Goal: Transaction & Acquisition: Purchase product/service

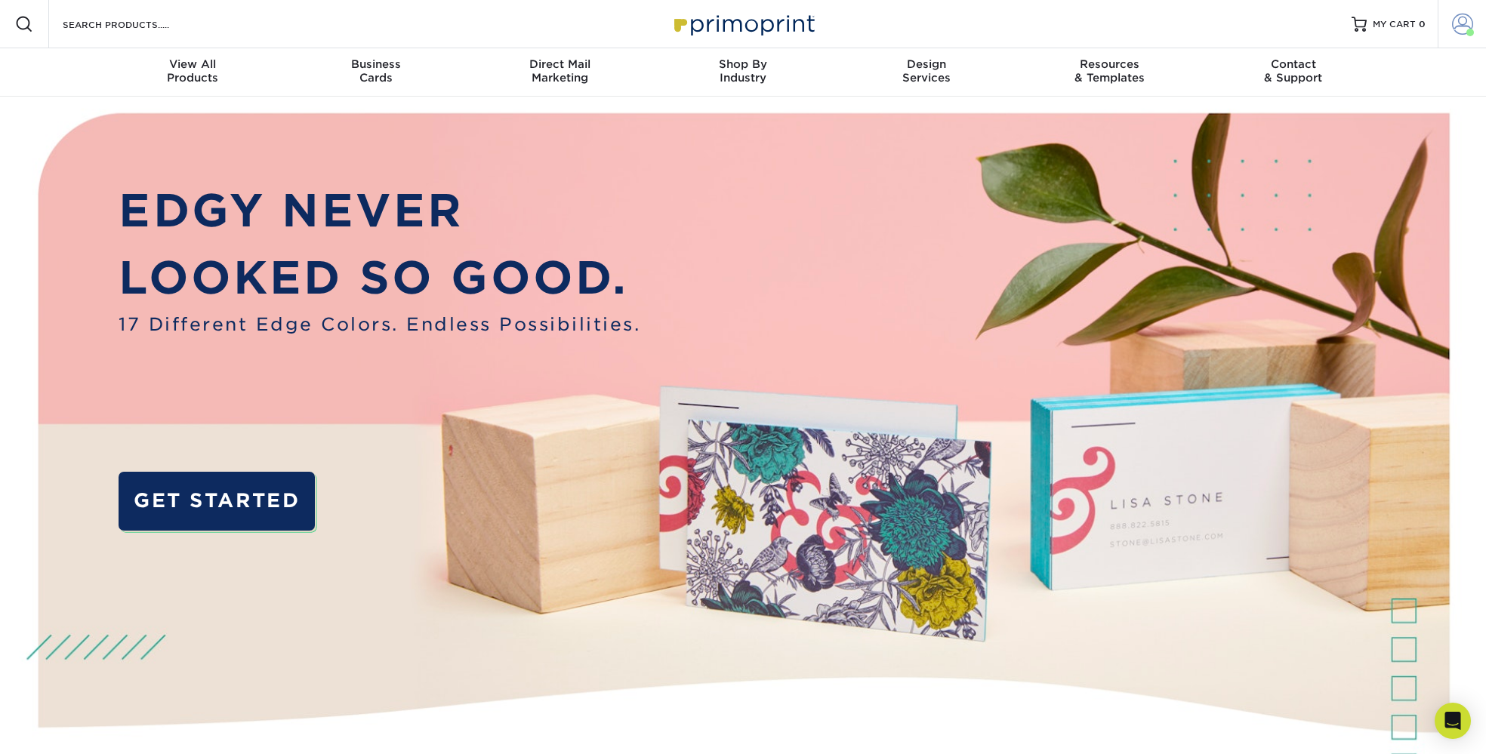
click at [1461, 26] on span at bounding box center [1462, 24] width 21 height 21
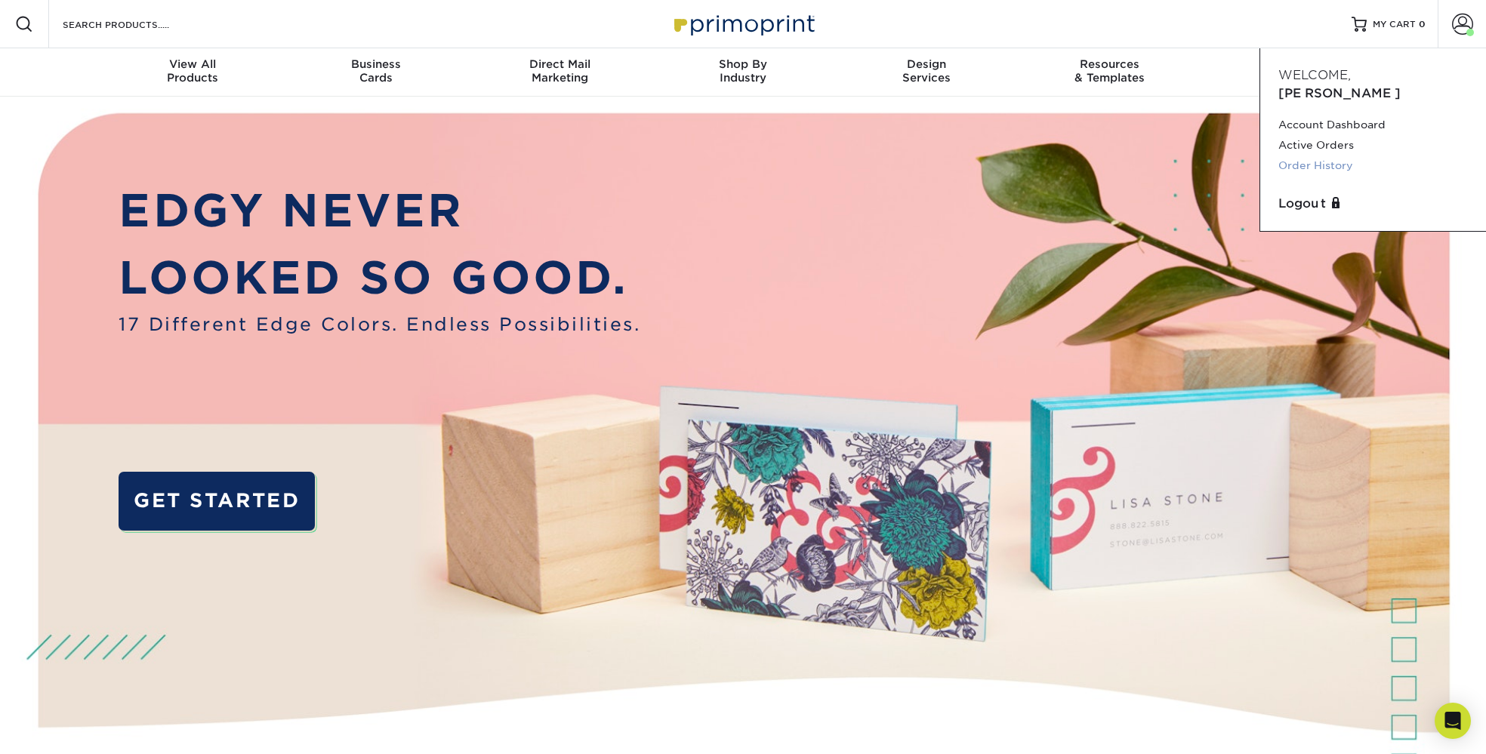
click at [1321, 156] on link "Order History" at bounding box center [1372, 166] width 189 height 20
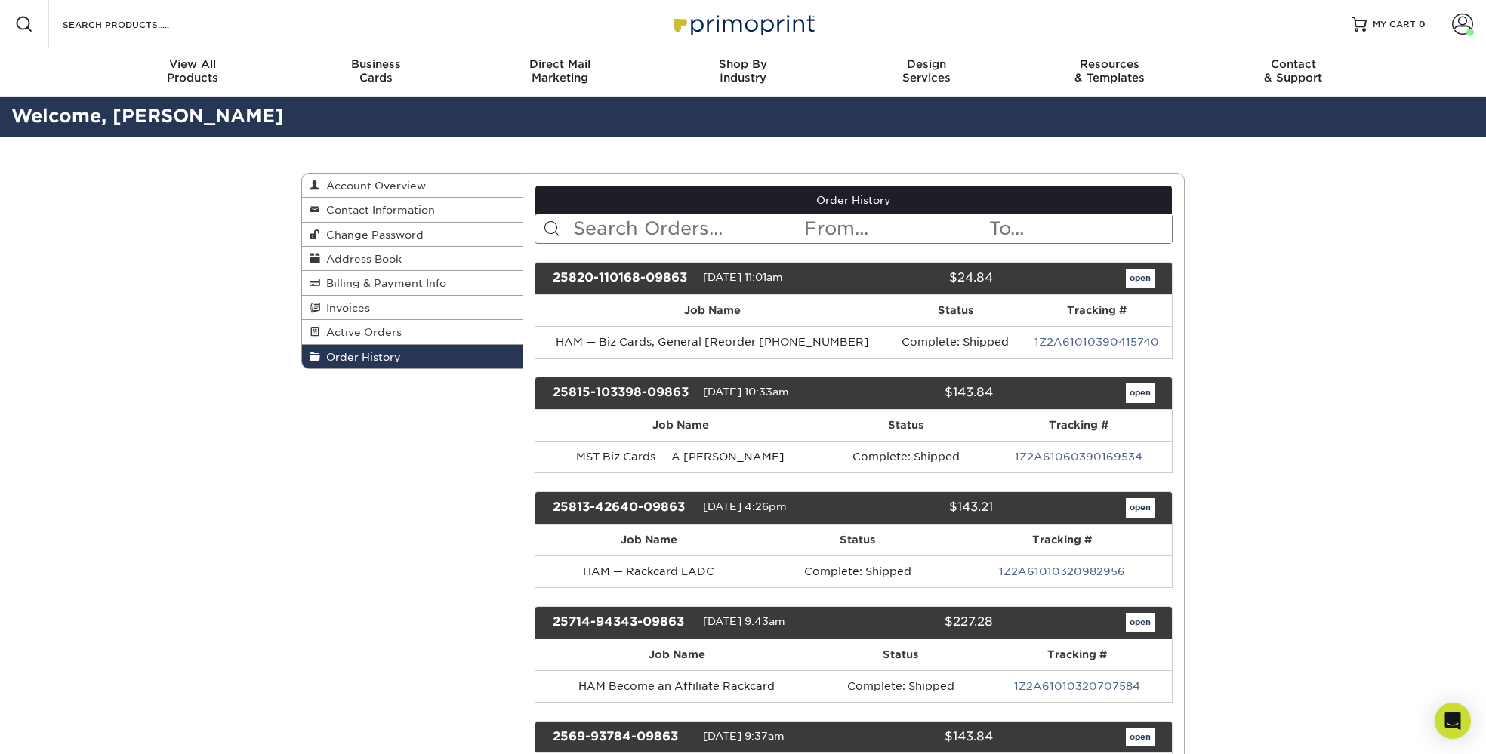
click at [577, 220] on input "text" at bounding box center [687, 228] width 232 height 29
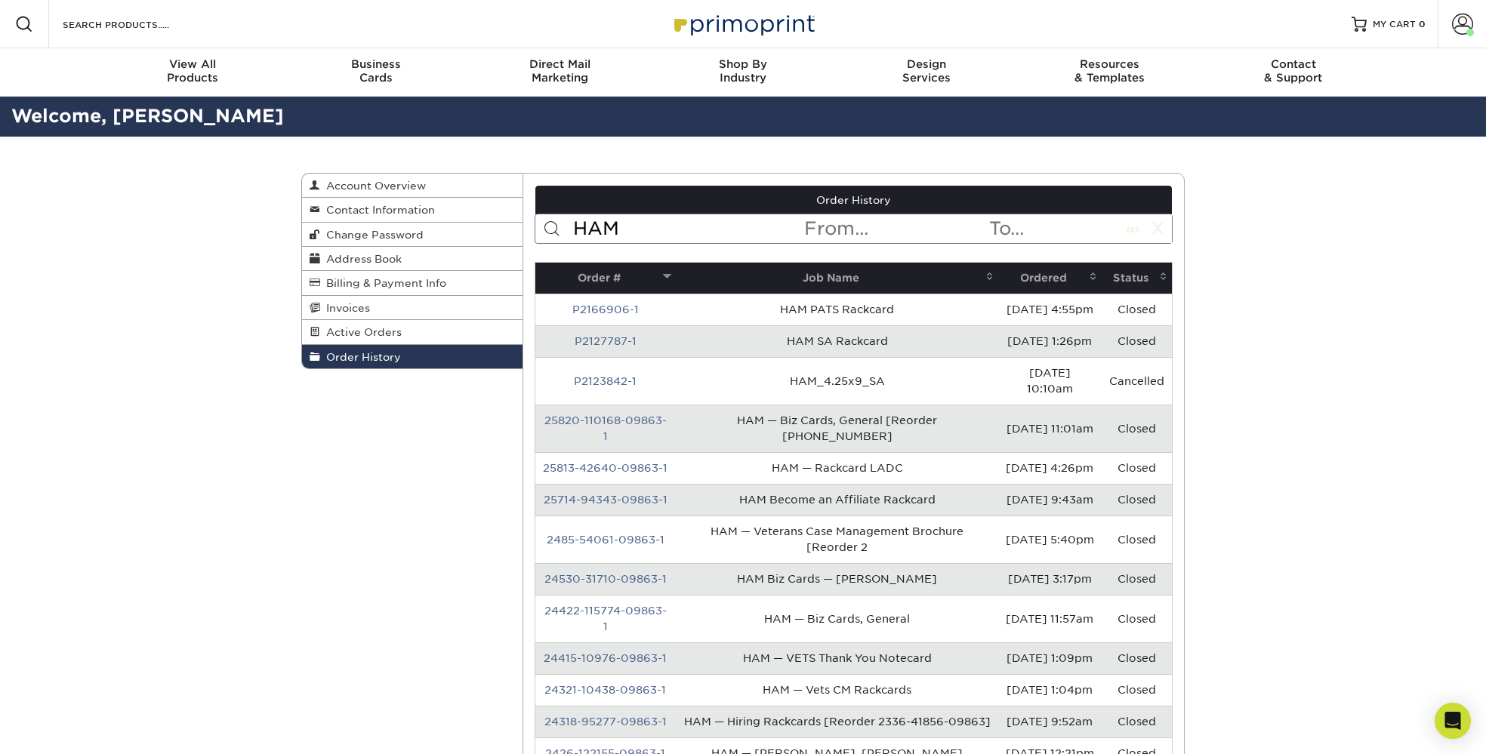
type input "HAM"
click at [626, 506] on link "25714-94343-09863-1" at bounding box center [606, 500] width 124 height 12
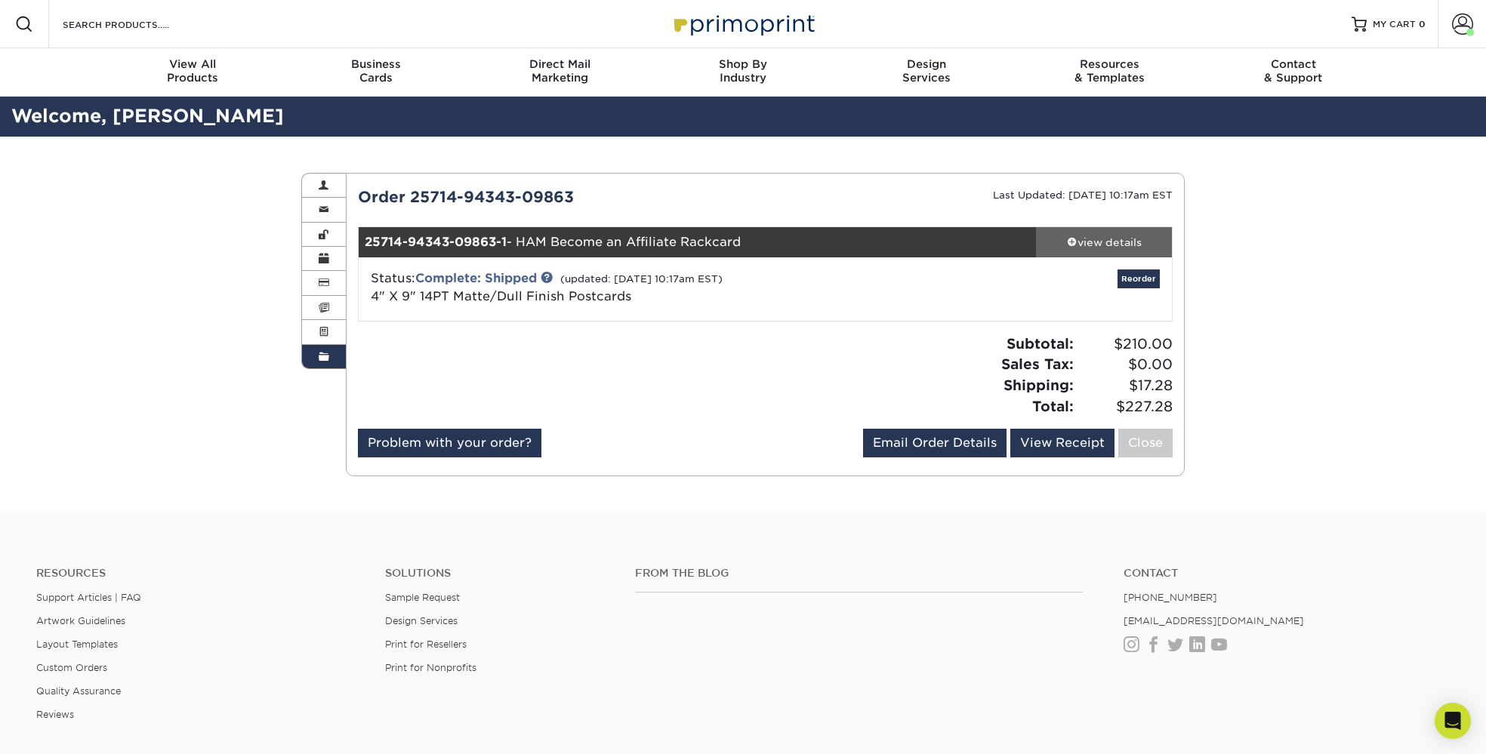
click at [1129, 236] on div "view details" at bounding box center [1104, 242] width 136 height 15
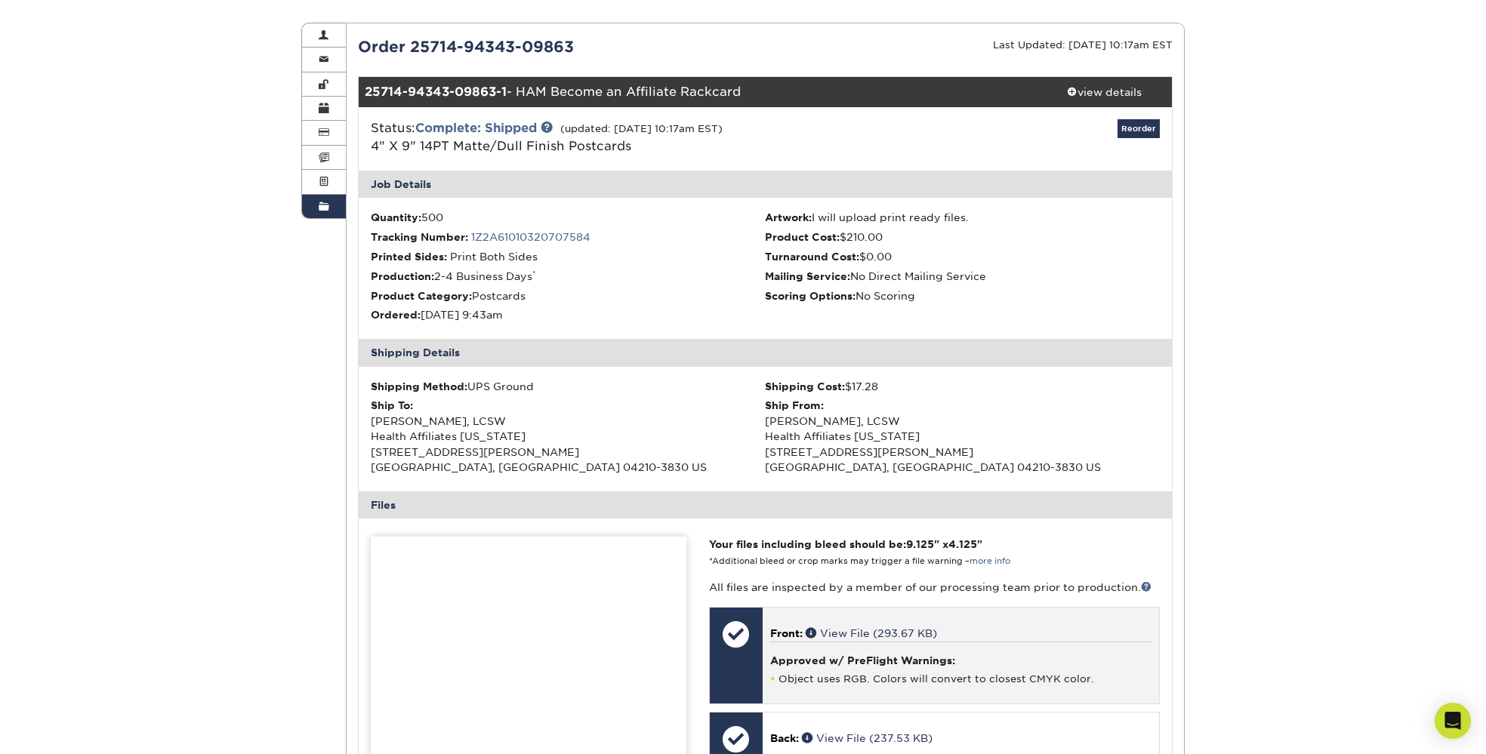
scroll to position [57, 0]
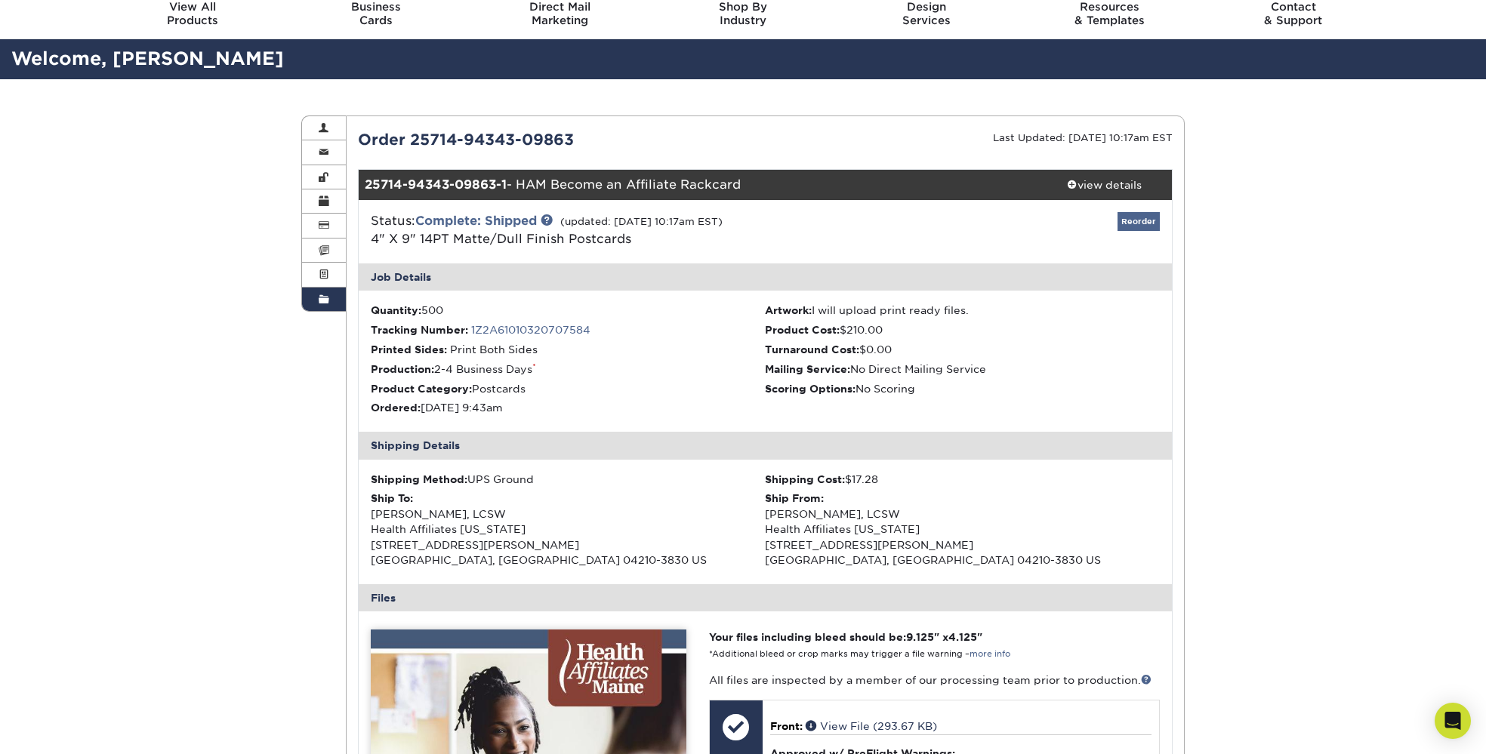
click at [1126, 214] on link "Reorder" at bounding box center [1138, 221] width 42 height 19
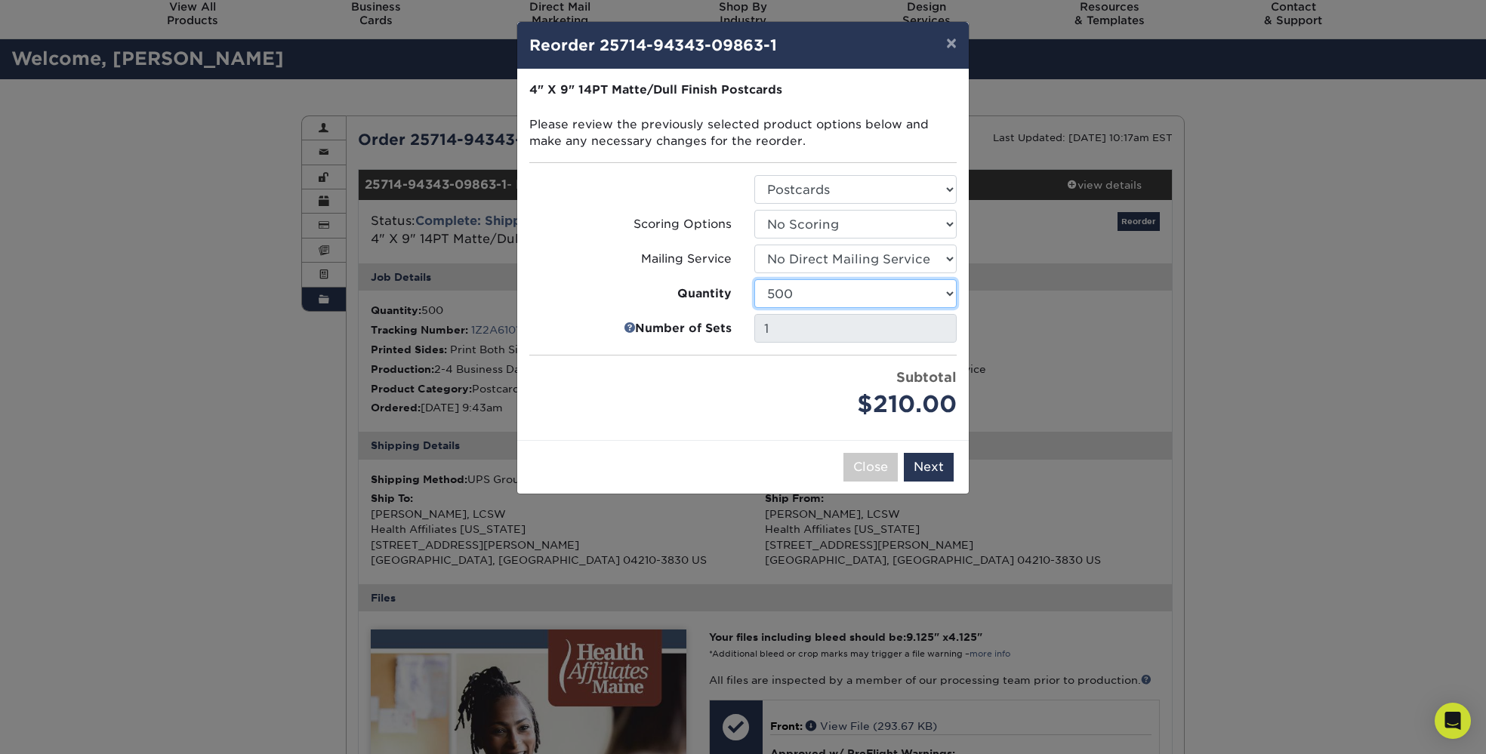
select select "6237a36b-b046-4ef6-8fed-6cb9c22a5ece"
click at [925, 470] on button "Next" at bounding box center [929, 467] width 50 height 29
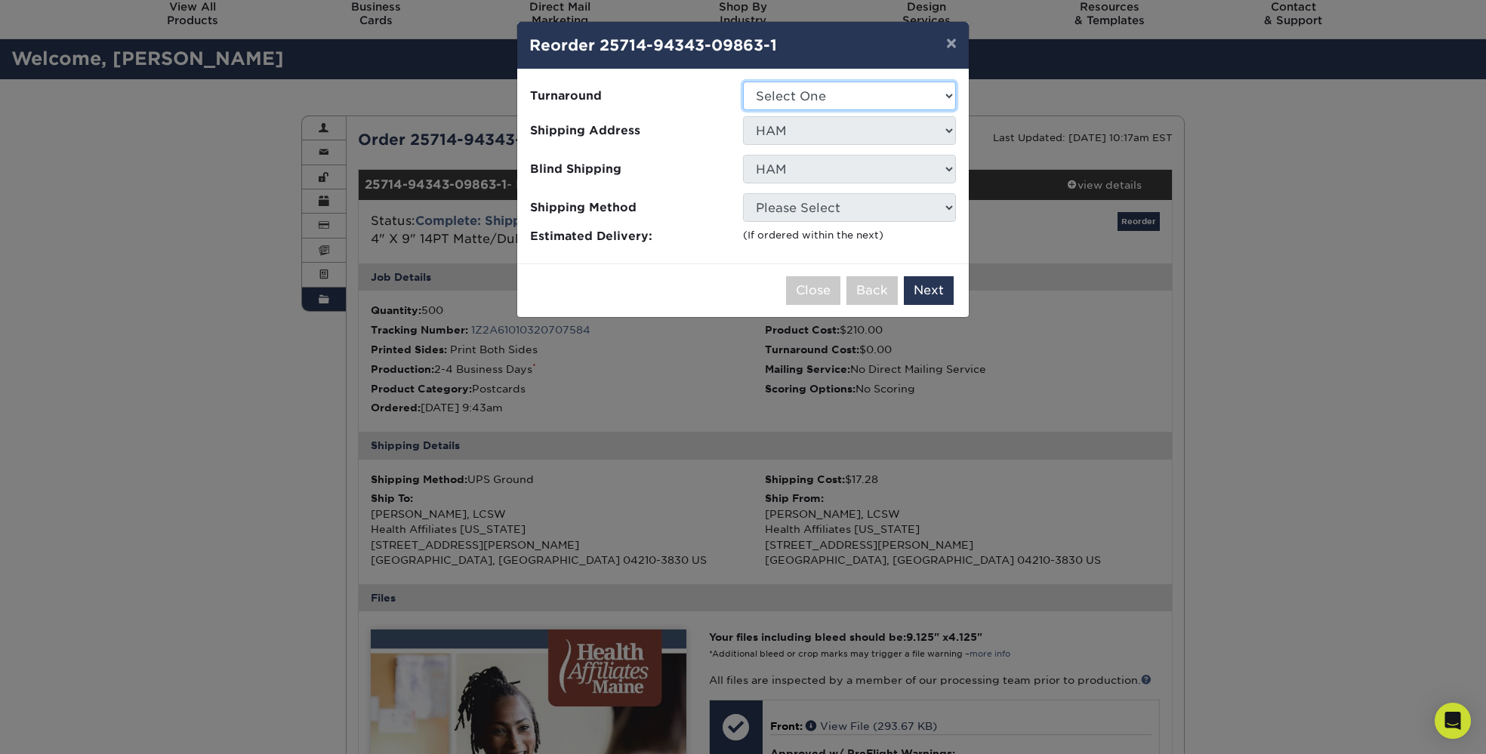
select select "44f9c526-96fc-463a-9a53-d9d6534863cb"
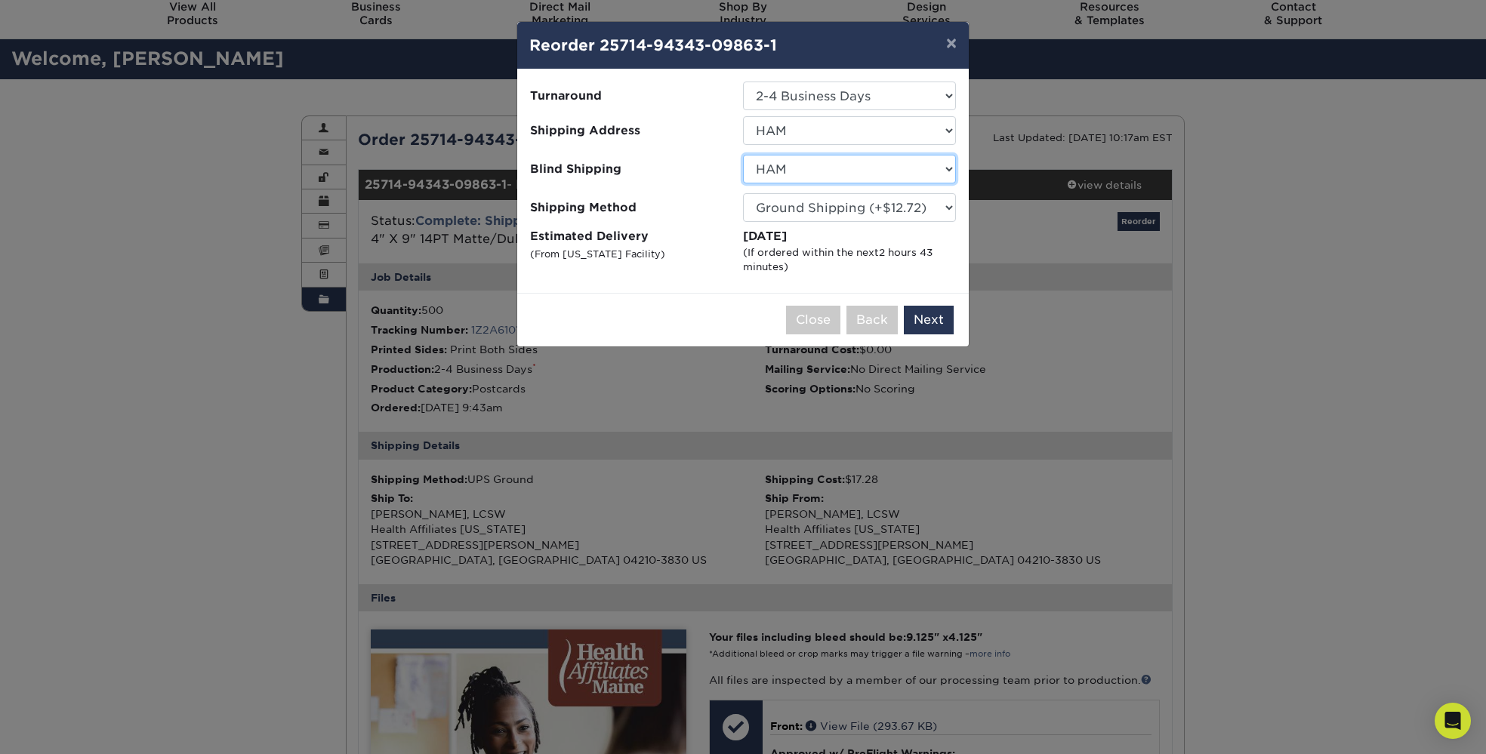
select select "105990"
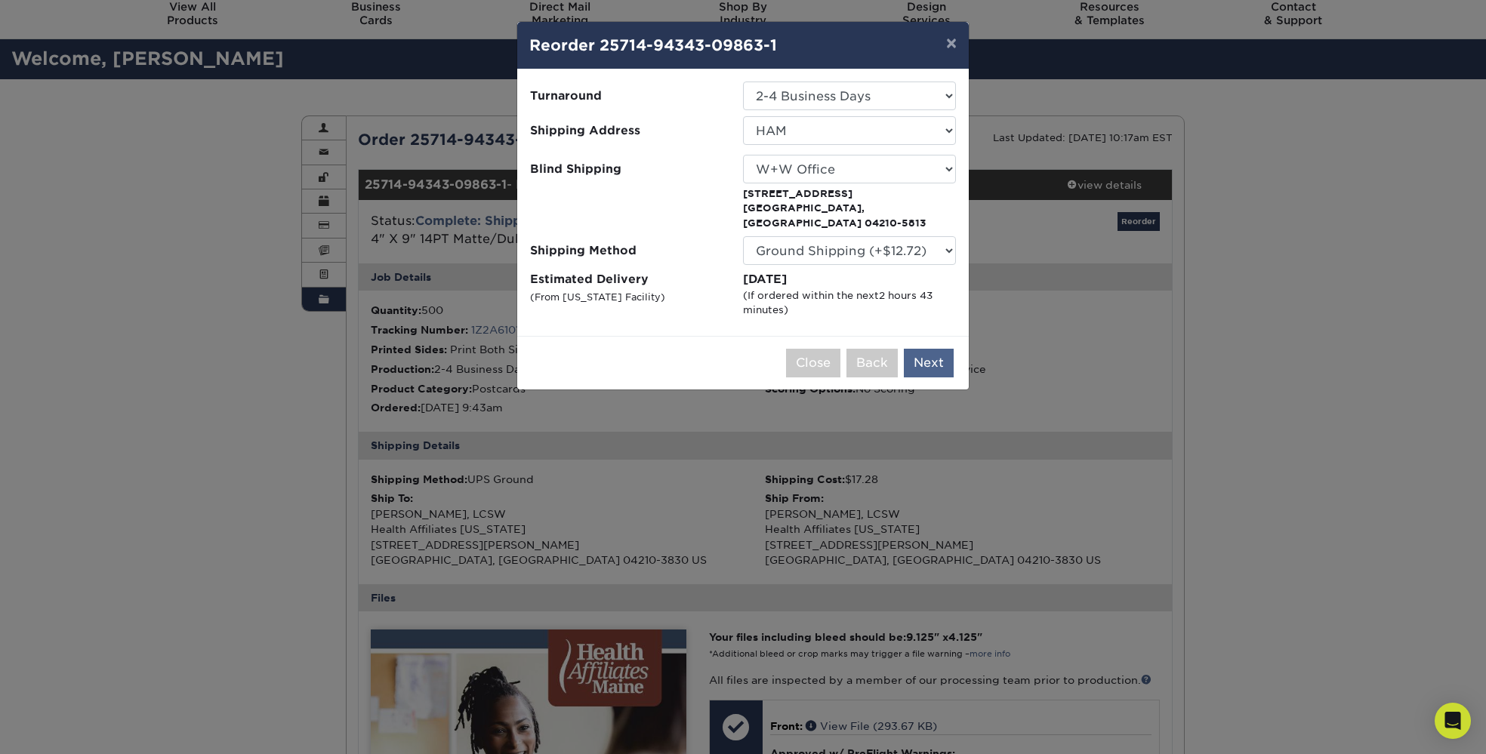
click at [935, 353] on button "Next" at bounding box center [929, 363] width 50 height 29
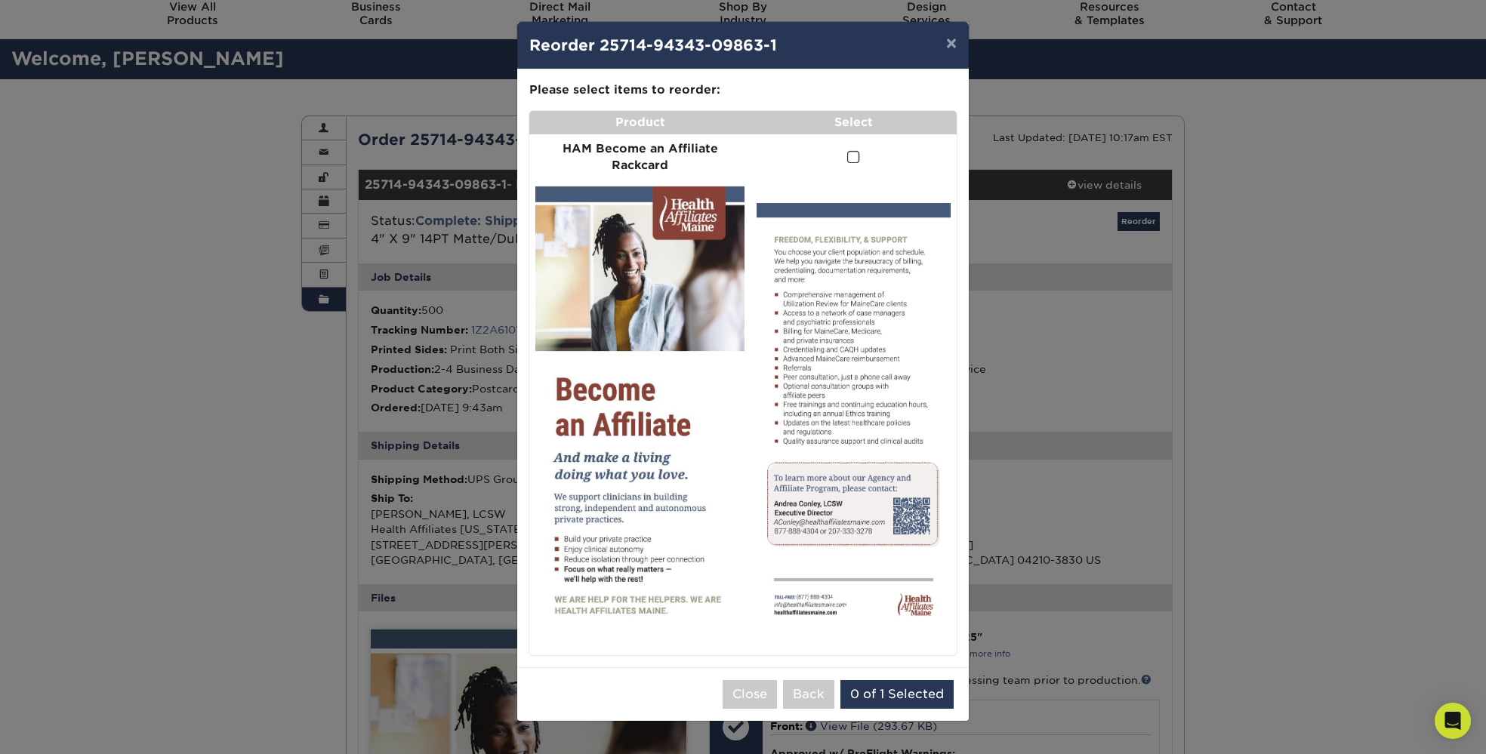
click at [852, 152] on span at bounding box center [853, 157] width 13 height 14
click at [0, 0] on input "checkbox" at bounding box center [0, 0] width 0 height 0
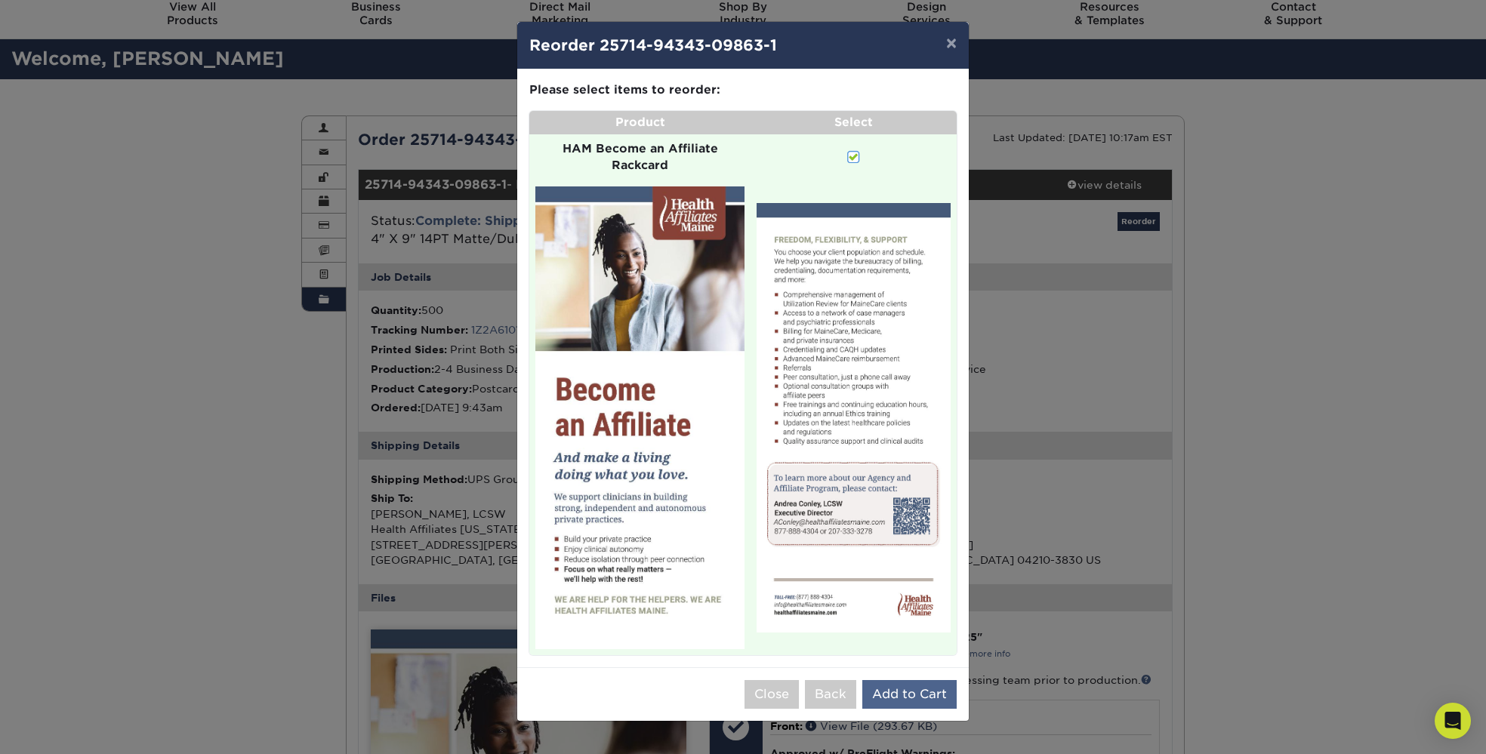
click at [909, 680] on button "Add to Cart" at bounding box center [909, 694] width 94 height 29
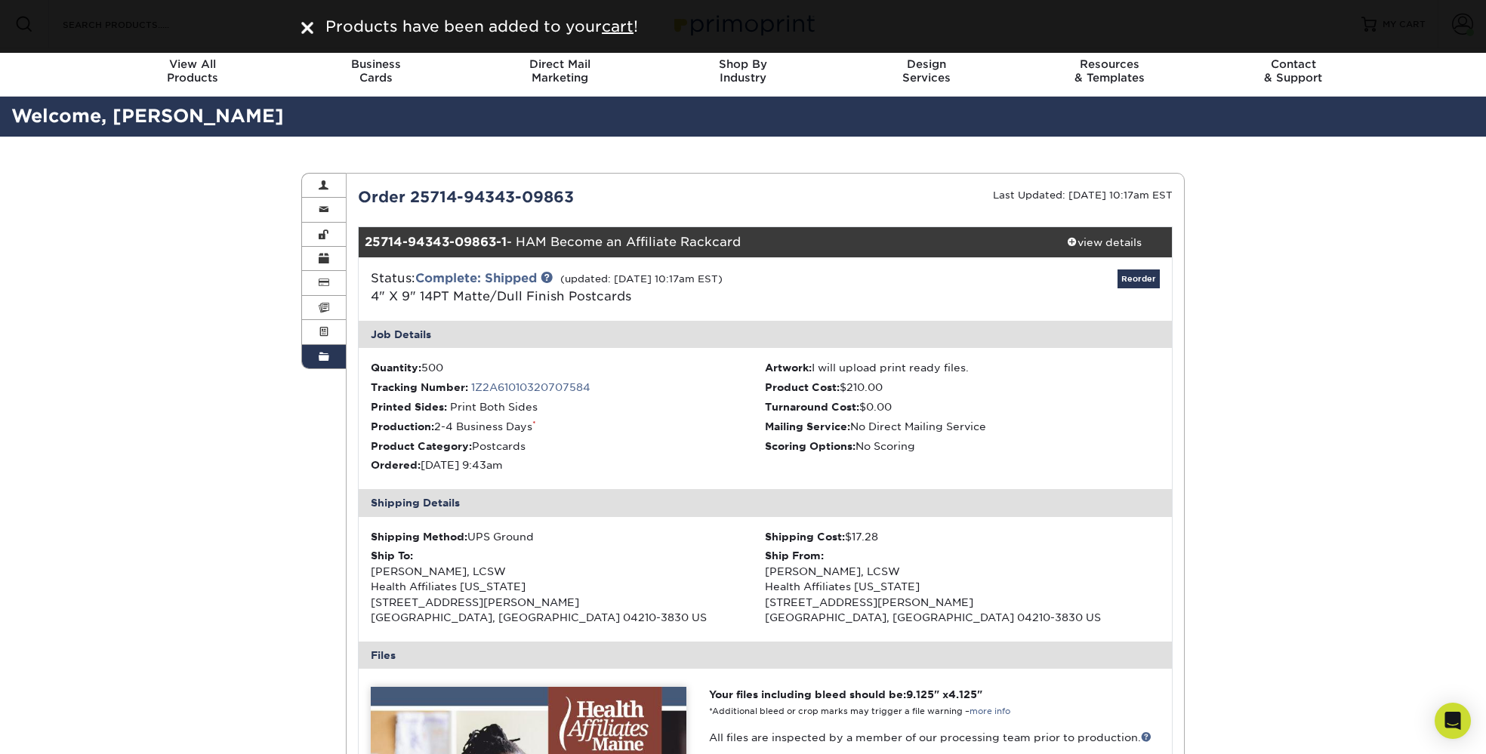
scroll to position [0, 0]
click at [307, 29] on img at bounding box center [307, 28] width 12 height 12
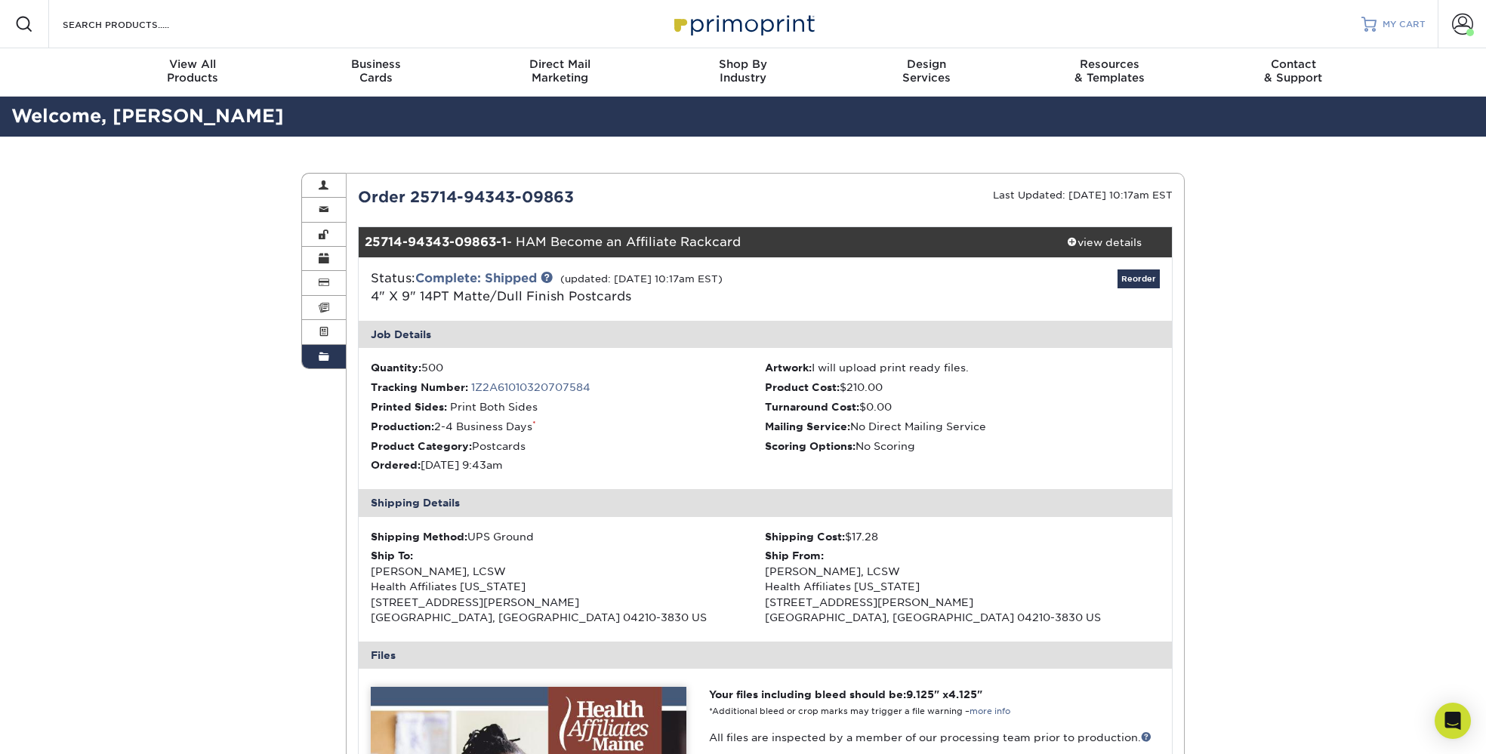
click at [1383, 24] on span "MY CART" at bounding box center [1403, 24] width 43 height 13
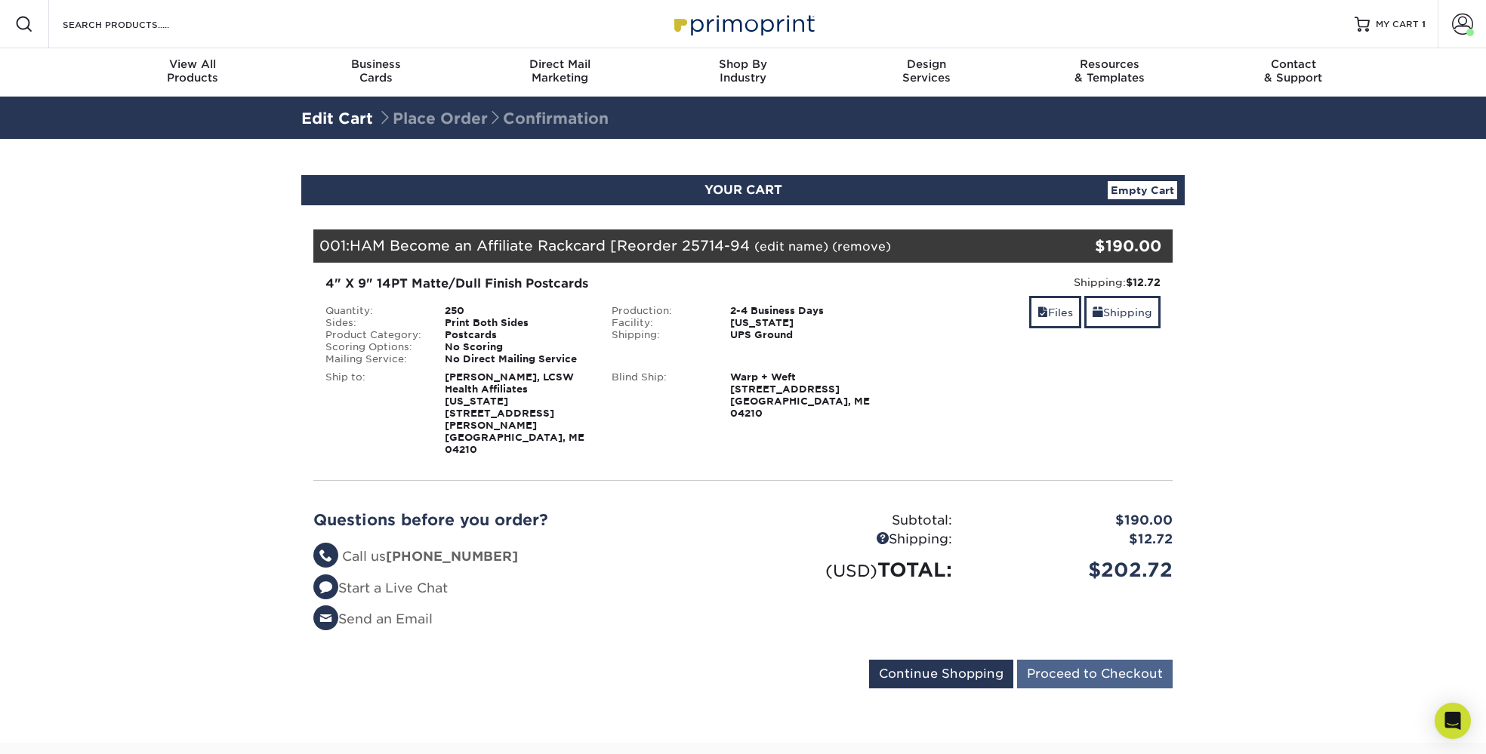
click at [1135, 660] on input "Proceed to Checkout" at bounding box center [1095, 674] width 156 height 29
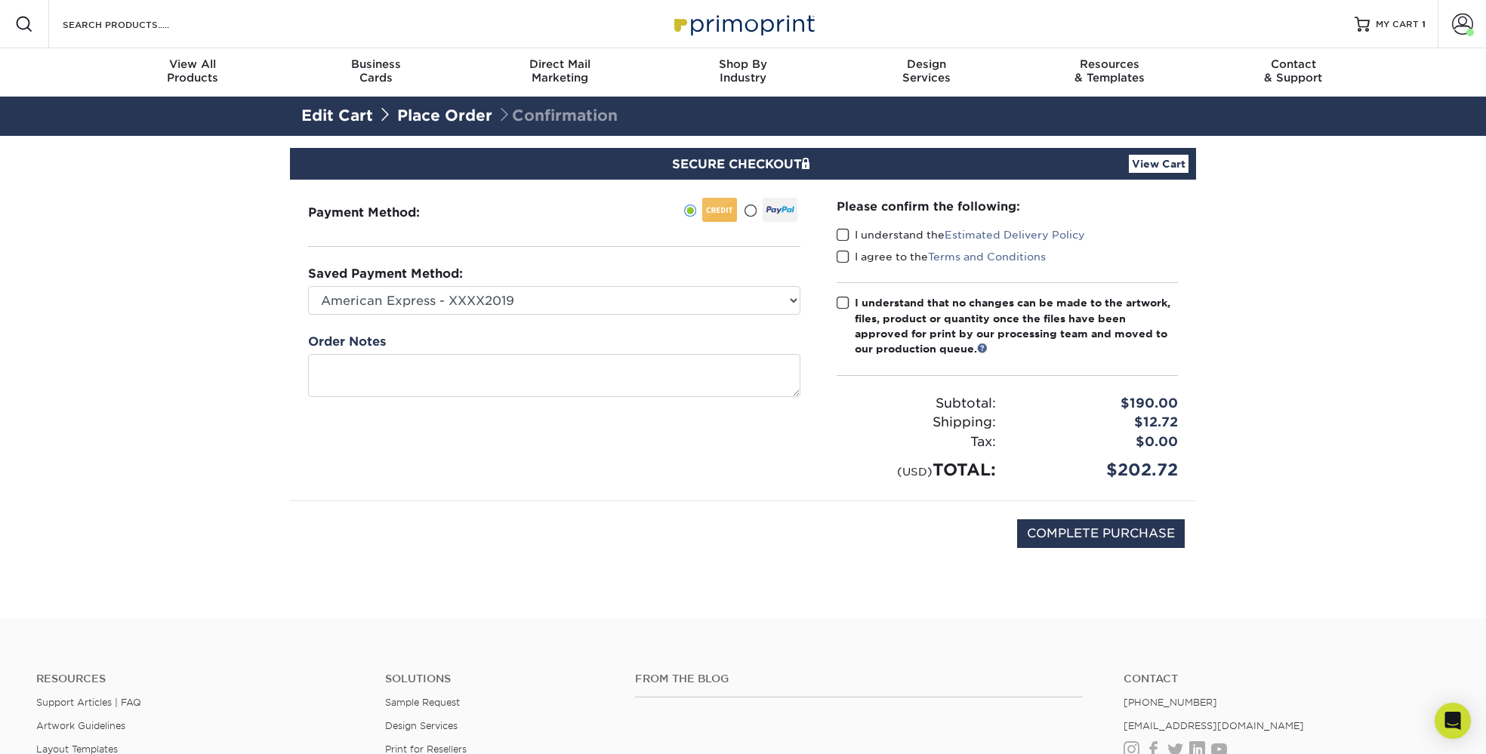
click at [843, 233] on span at bounding box center [842, 235] width 13 height 14
click at [0, 0] on input "I understand the Estimated Delivery Policy" at bounding box center [0, 0] width 0 height 0
click at [838, 263] on div "I agree to the Terms and Conditions" at bounding box center [1006, 259] width 341 height 21
click at [839, 257] on span at bounding box center [842, 257] width 13 height 14
click at [0, 0] on input "I agree to the Terms and Conditions" at bounding box center [0, 0] width 0 height 0
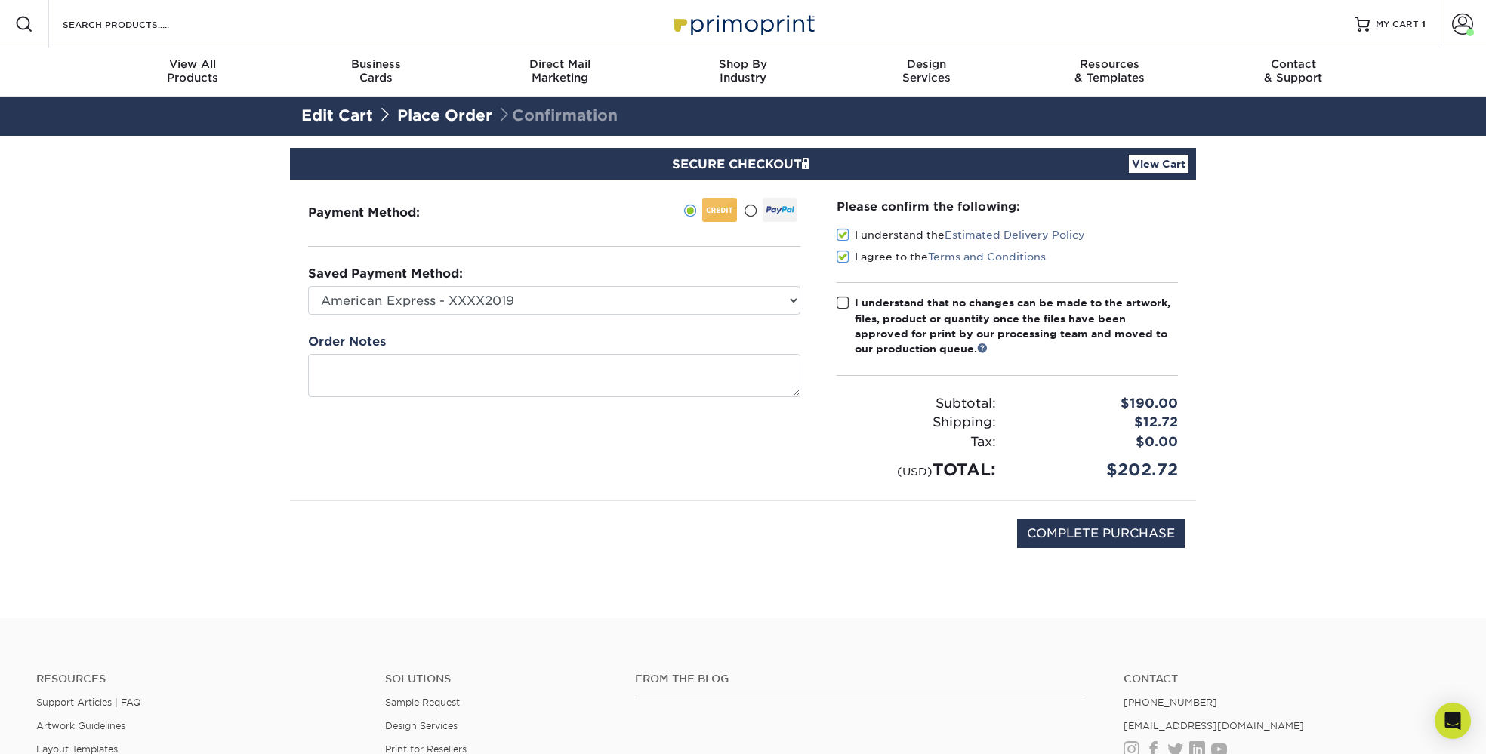
click at [839, 304] on span at bounding box center [842, 303] width 13 height 14
click at [0, 0] on input "I understand that no changes can be made to the artwork, files, product or quan…" at bounding box center [0, 0] width 0 height 0
click at [1056, 537] on input "COMPLETE PURCHASE" at bounding box center [1101, 533] width 168 height 29
type input "PROCESSING, PLEASE WAIT..."
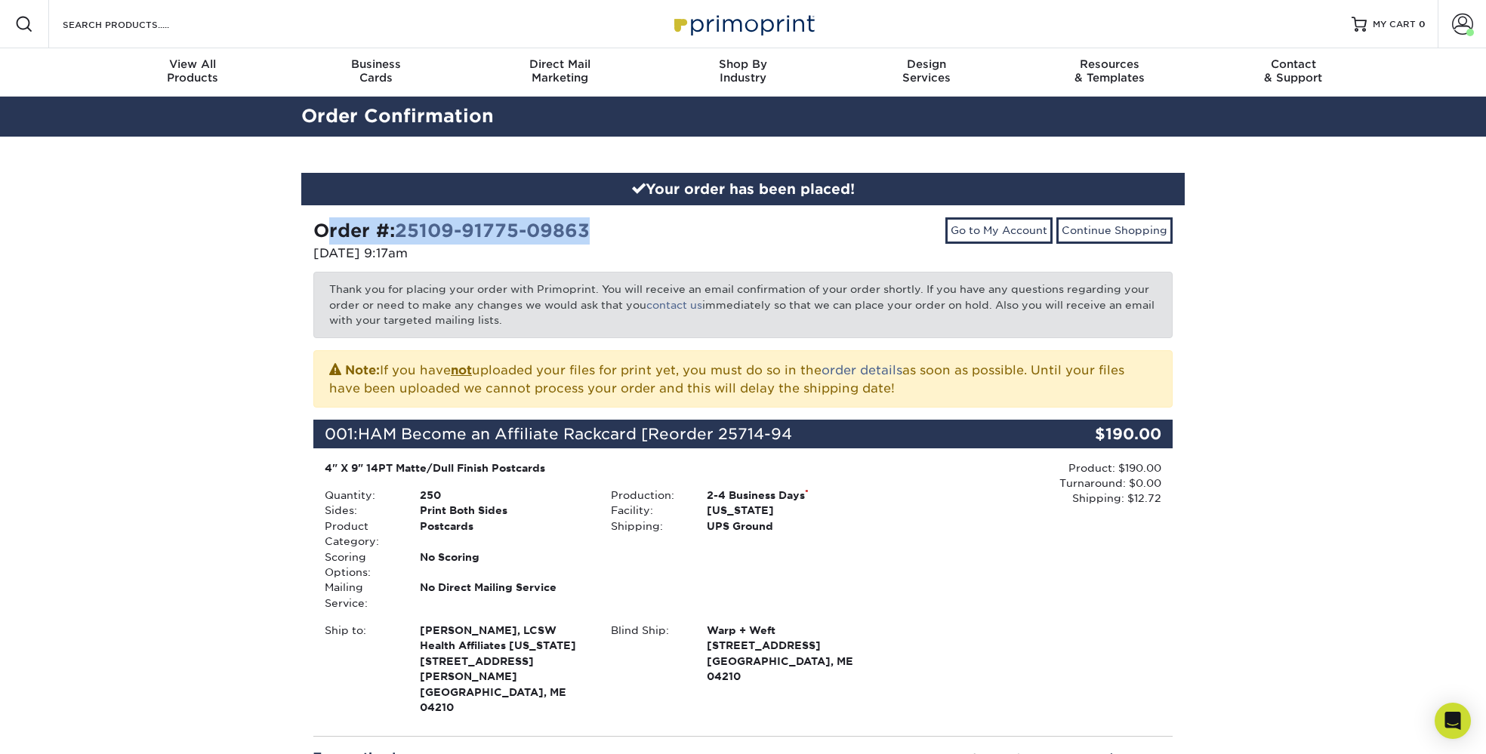
drag, startPoint x: 618, startPoint y: 226, endPoint x: 313, endPoint y: 214, distance: 305.2
click at [313, 214] on div "Order #: 25109-91775-09863 [DATE] 9:17am Go to My Account Continue Shopping Tha…" at bounding box center [742, 590] width 883 height 770
copy strong "Order #: 25109-91775-09863"
